Goal: Task Accomplishment & Management: Use online tool/utility

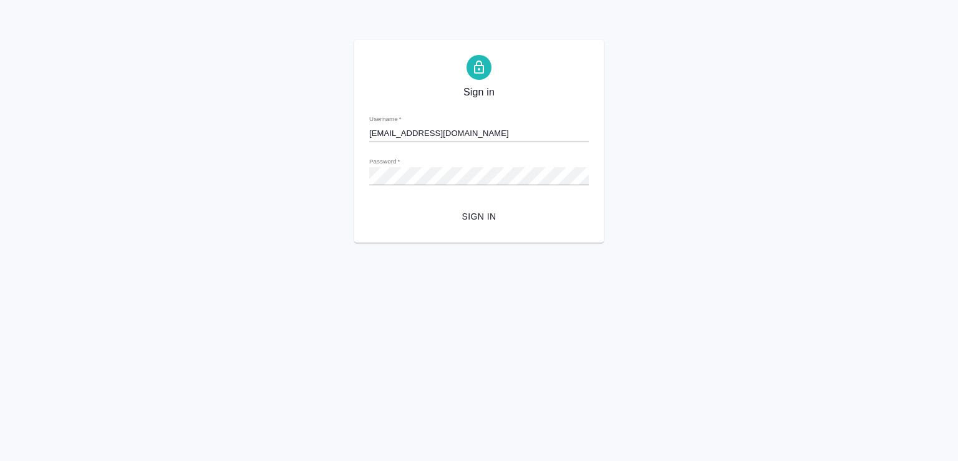
type input "[EMAIL_ADDRESS][DOMAIN_NAME]"
click at [486, 213] on span "Sign in" at bounding box center [478, 217] width 199 height 16
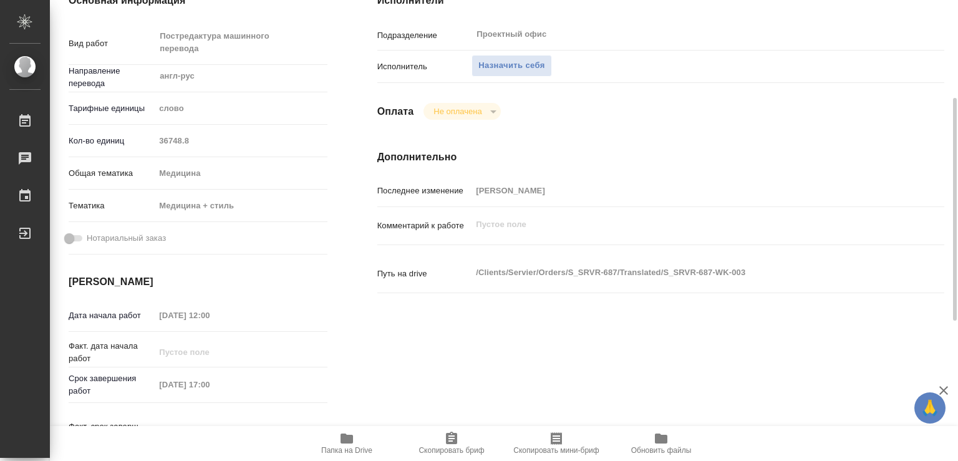
scroll to position [404, 0]
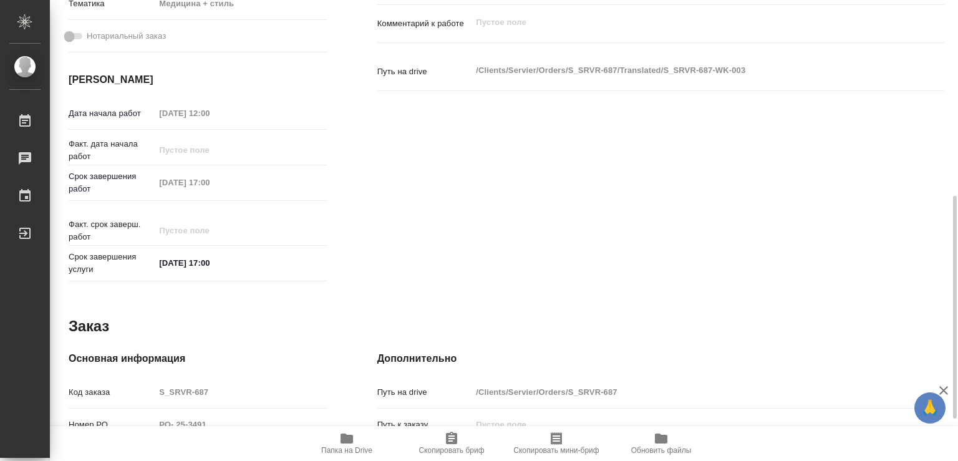
click at [343, 439] on icon "button" at bounding box center [346, 438] width 12 height 10
